Goal: Task Accomplishment & Management: Complete application form

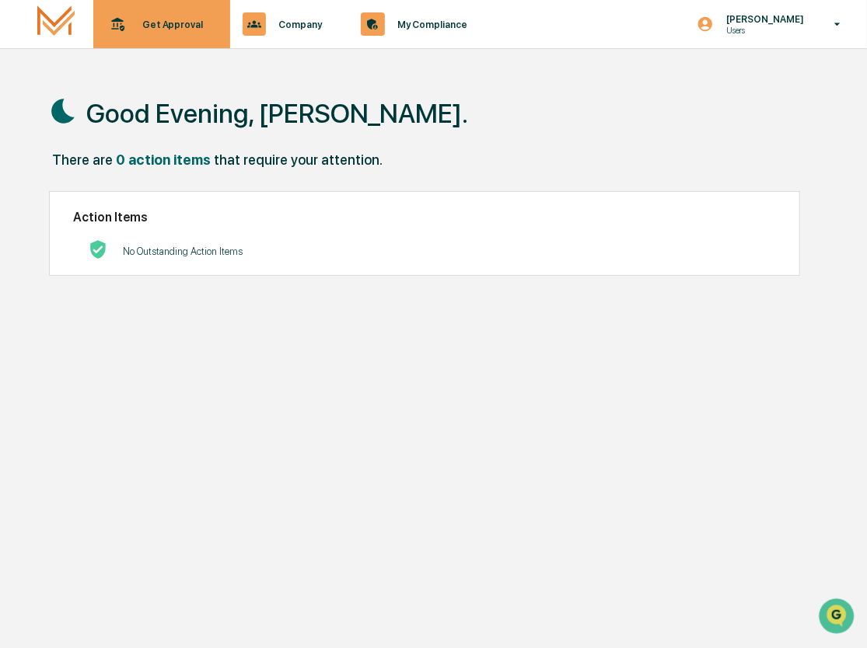
click at [196, 33] on div "Get Approval Content & Transactions" at bounding box center [160, 24] width 121 height 48
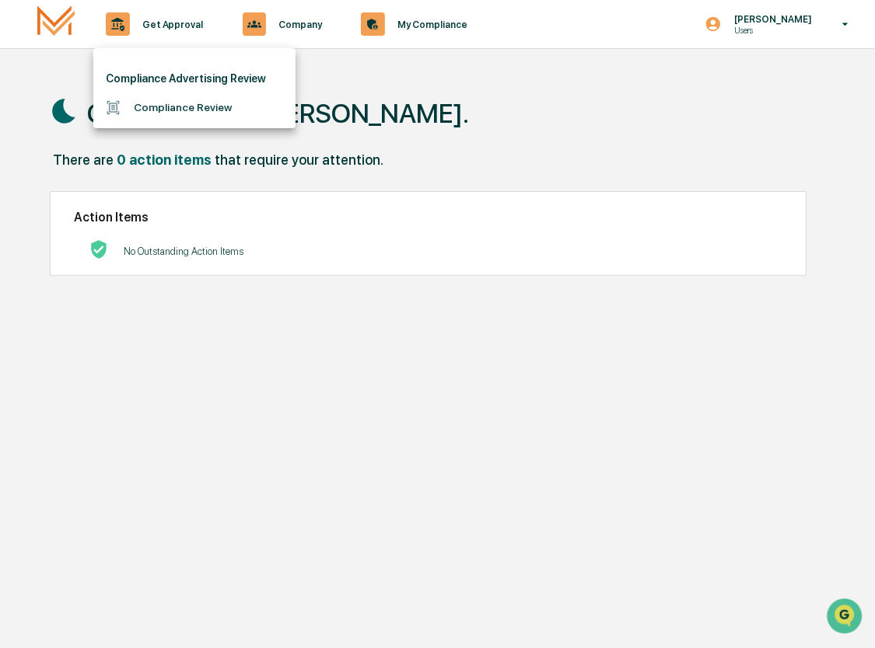
click at [193, 106] on li "Compliance Review" at bounding box center [194, 107] width 202 height 29
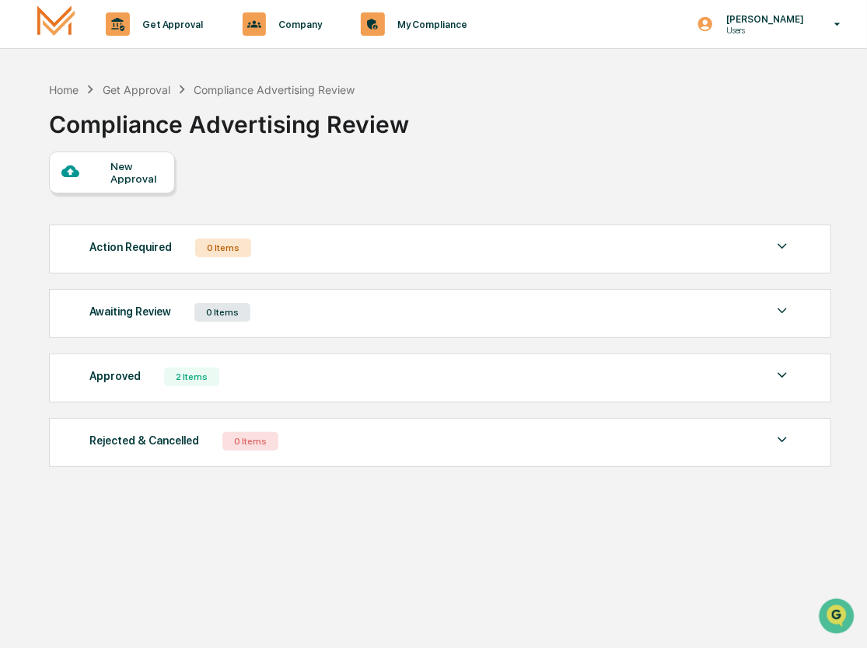
click at [139, 182] on div "New Approval" at bounding box center [136, 172] width 52 height 25
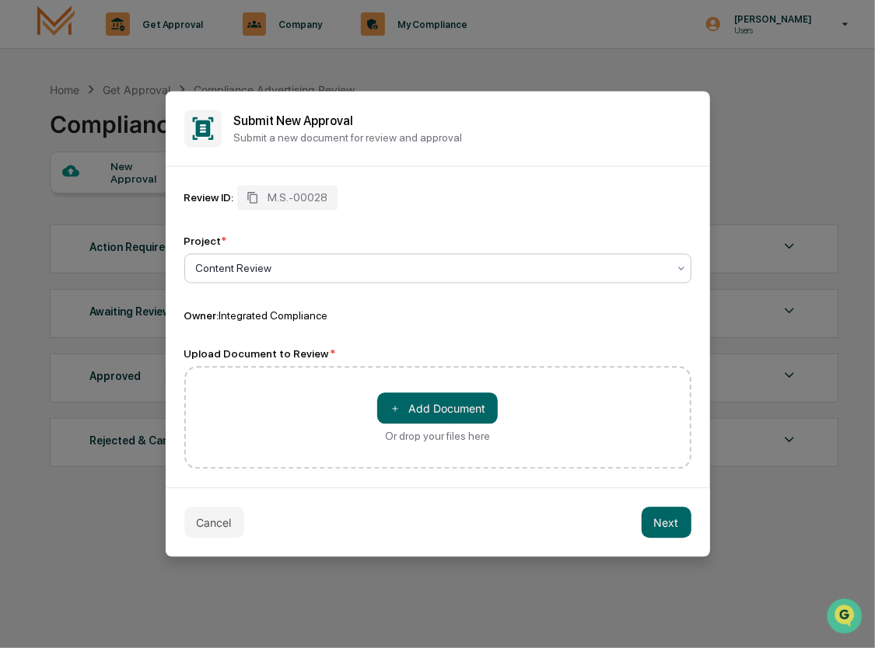
click at [280, 270] on div at bounding box center [431, 269] width 471 height 16
click at [420, 413] on button "＋ Add Document" at bounding box center [437, 408] width 121 height 31
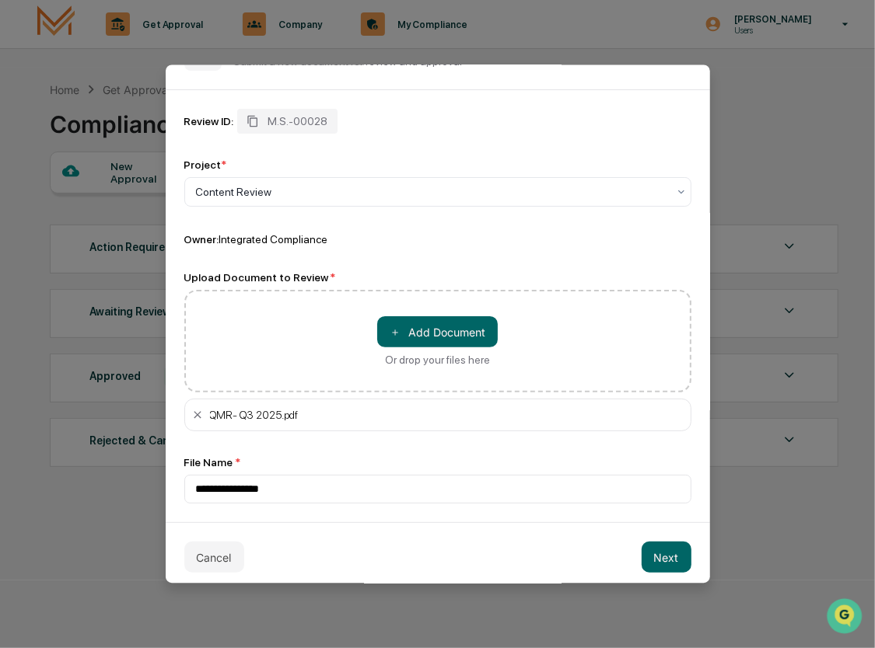
scroll to position [60, 0]
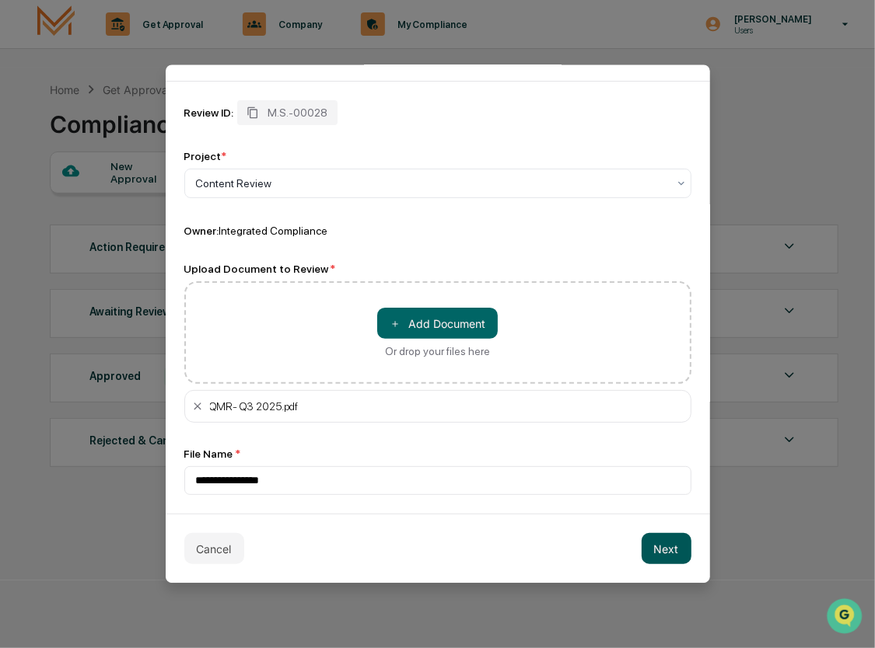
click at [653, 541] on button "Next" at bounding box center [666, 548] width 50 height 31
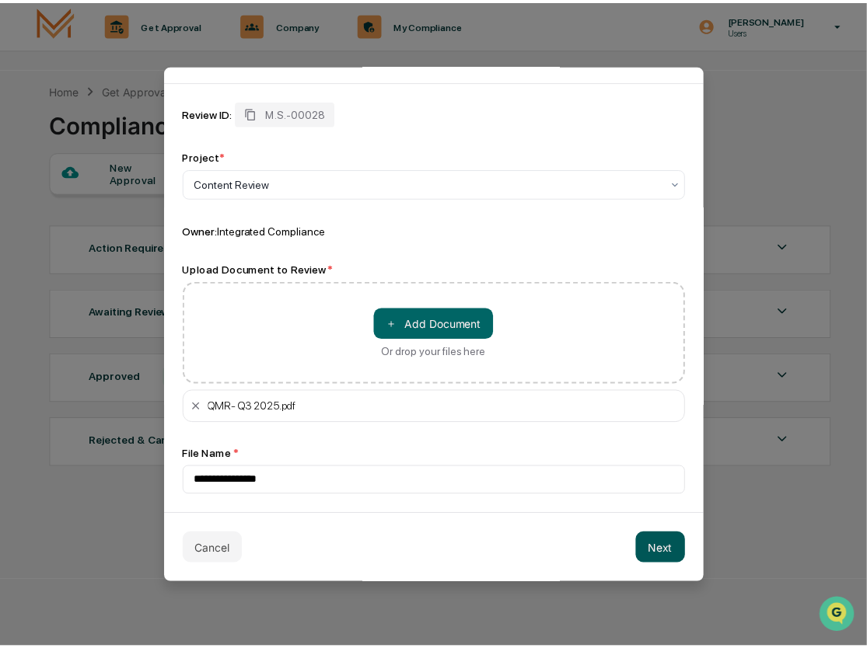
scroll to position [0, 0]
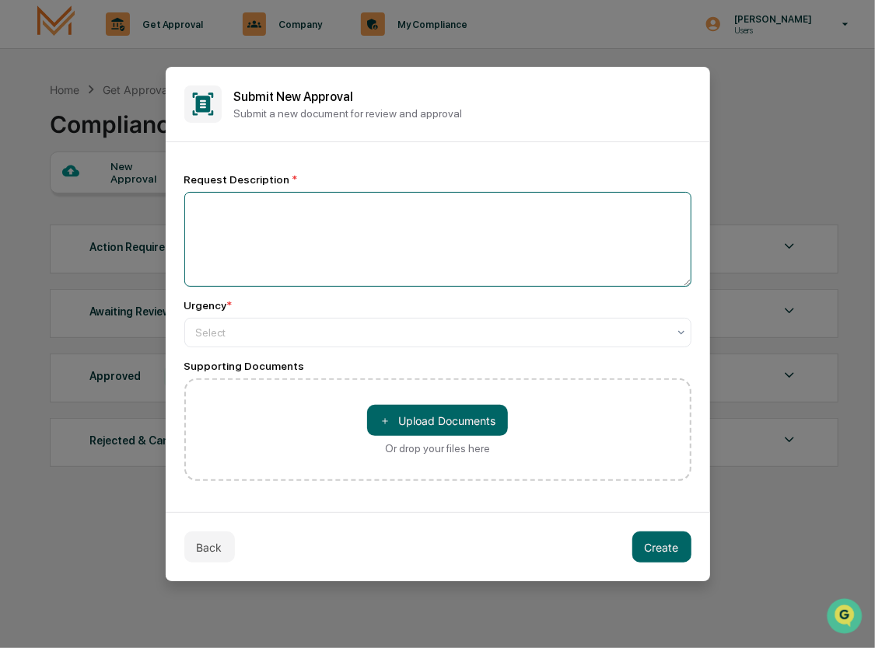
click at [297, 256] on textarea at bounding box center [437, 239] width 507 height 95
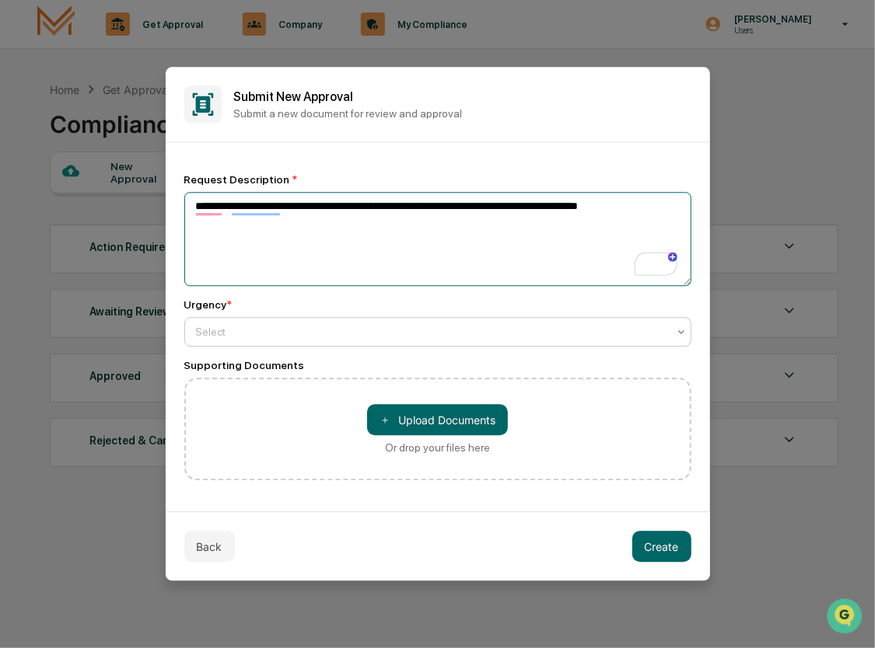
type textarea "**********"
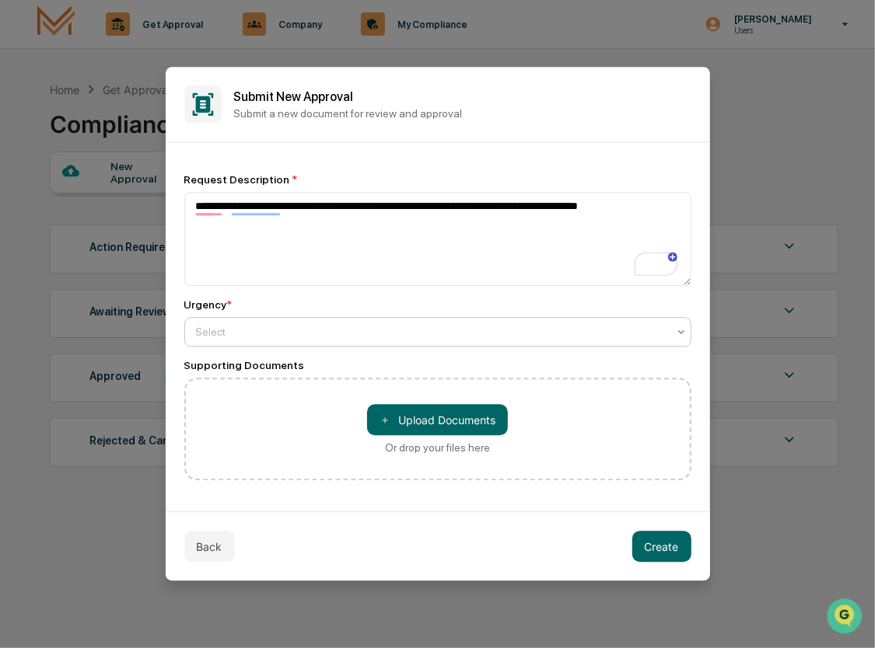
click at [289, 344] on div "Select" at bounding box center [437, 333] width 507 height 30
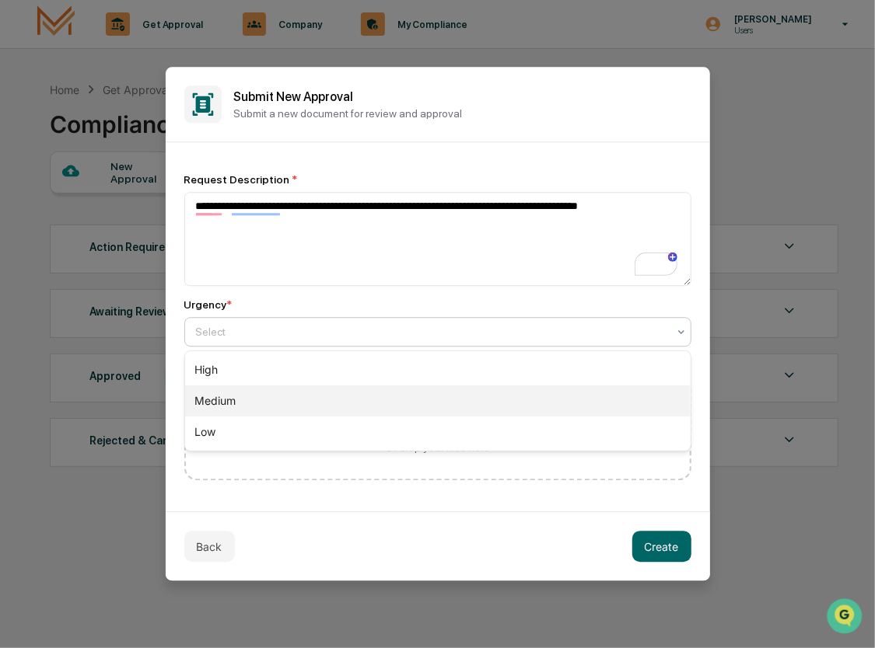
click at [277, 403] on div "Medium" at bounding box center [437, 401] width 505 height 31
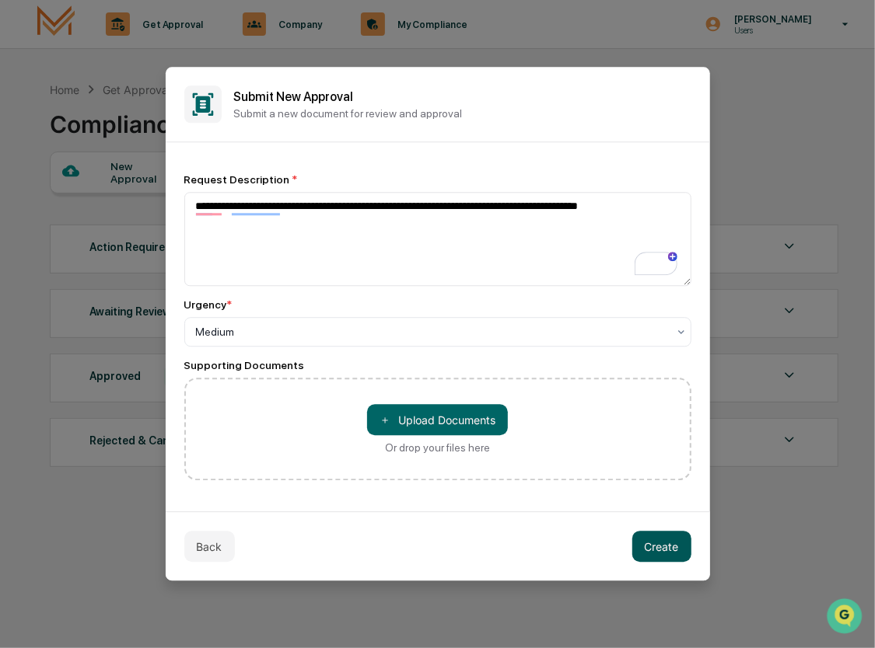
click at [655, 550] on button "Create" at bounding box center [661, 547] width 59 height 31
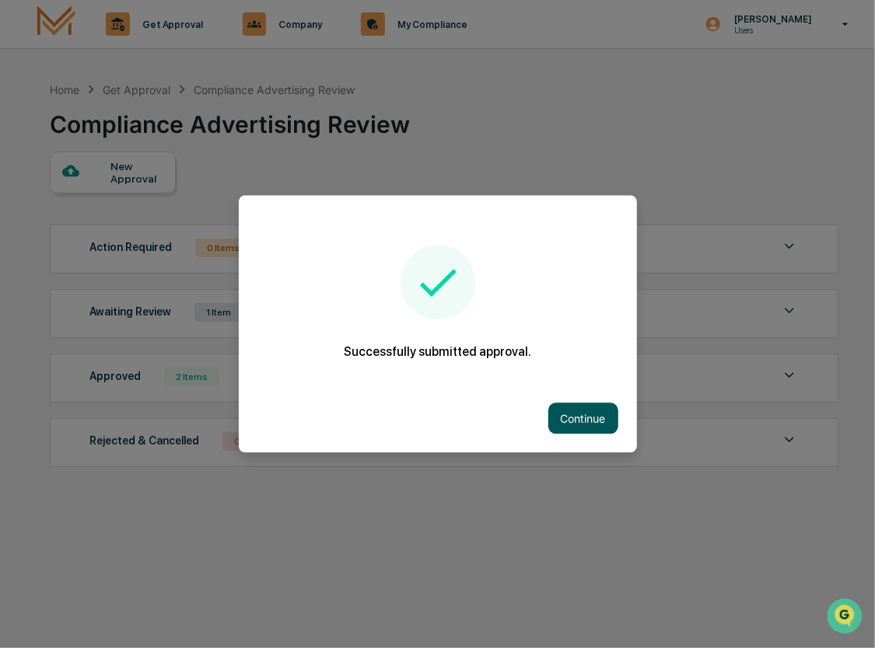
click at [557, 410] on button "Continue" at bounding box center [583, 418] width 70 height 31
